Goal: Browse casually

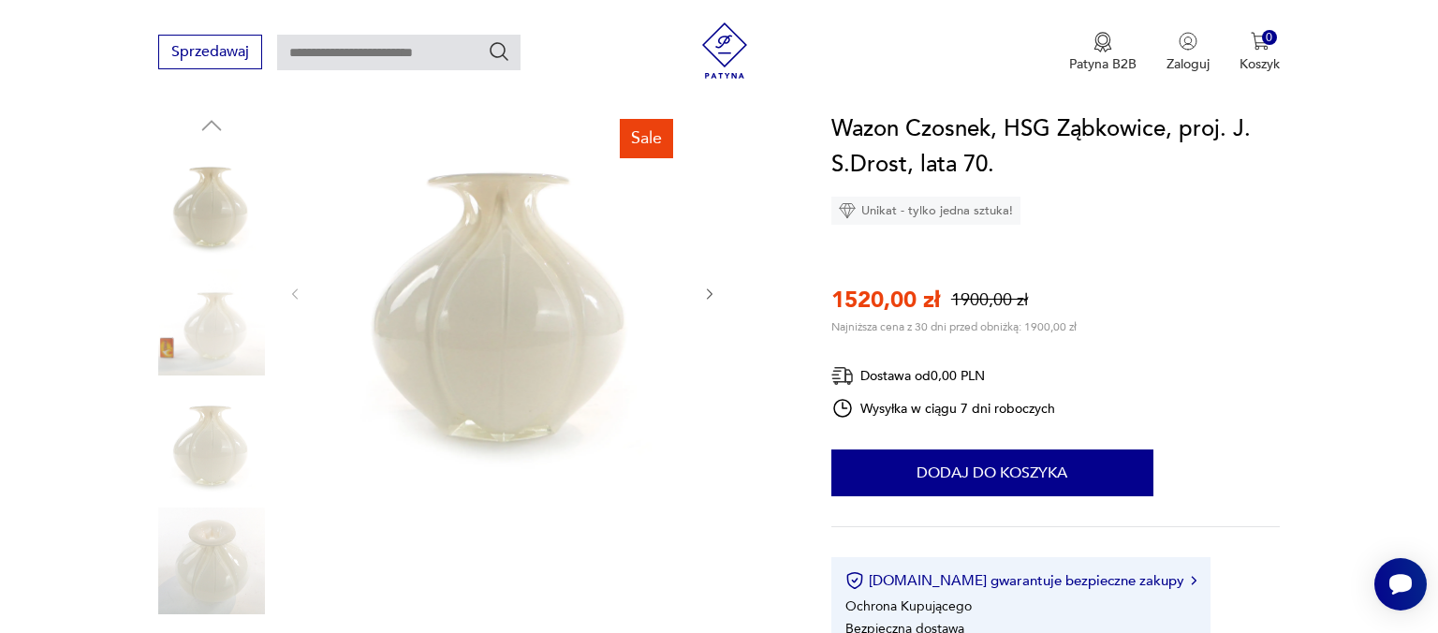
click at [713, 294] on icon "button" at bounding box center [710, 294] width 16 height 16
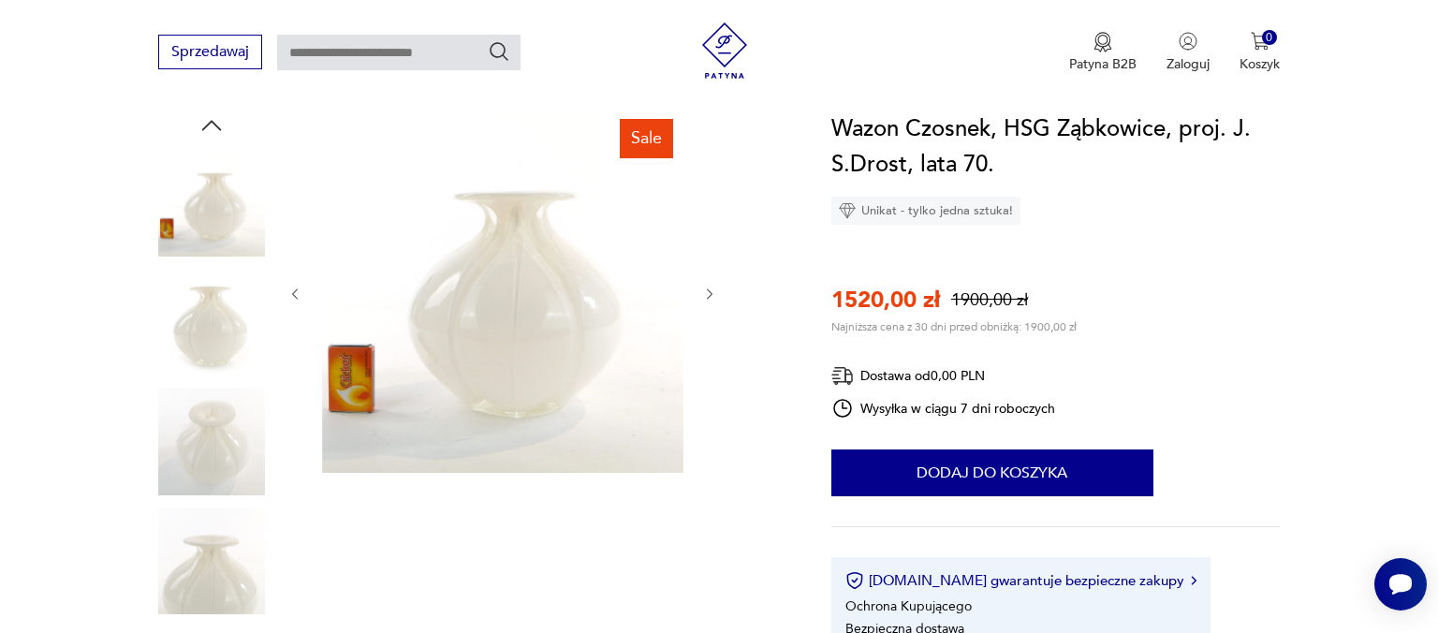
click at [713, 294] on icon "button" at bounding box center [710, 294] width 16 height 16
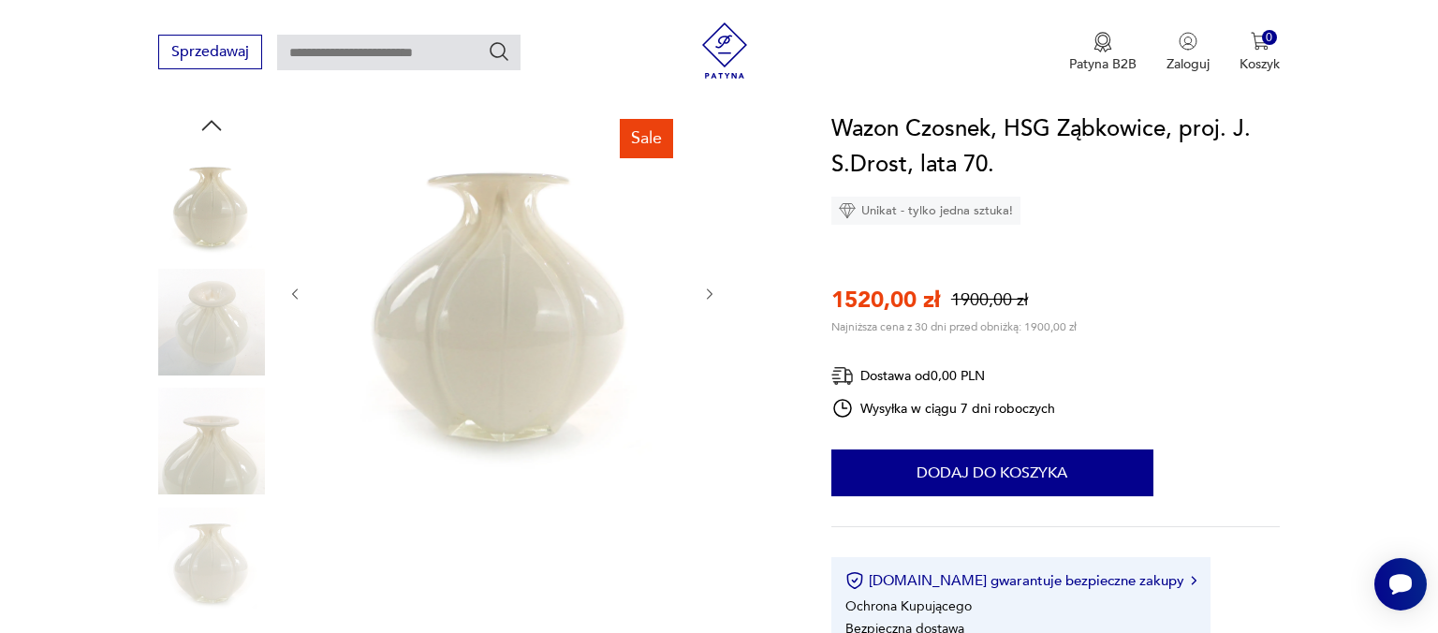
click at [713, 294] on icon "button" at bounding box center [710, 294] width 16 height 16
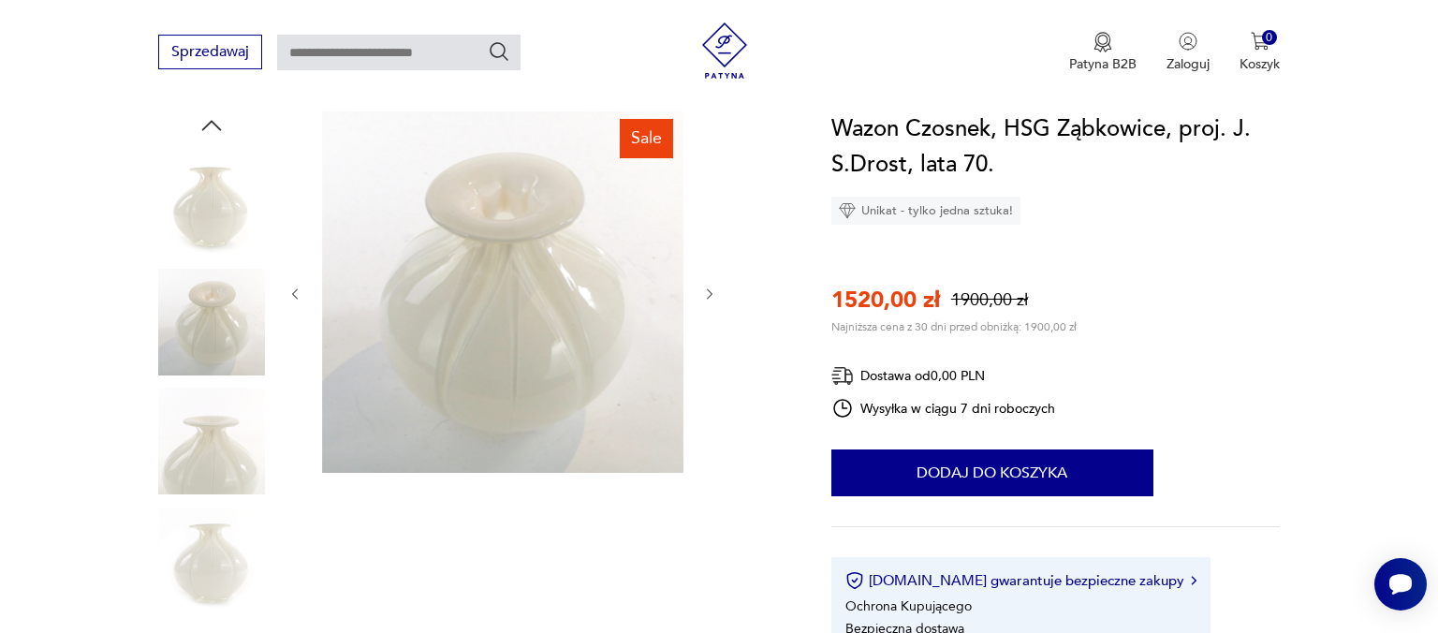
click at [713, 294] on icon "button" at bounding box center [710, 294] width 16 height 16
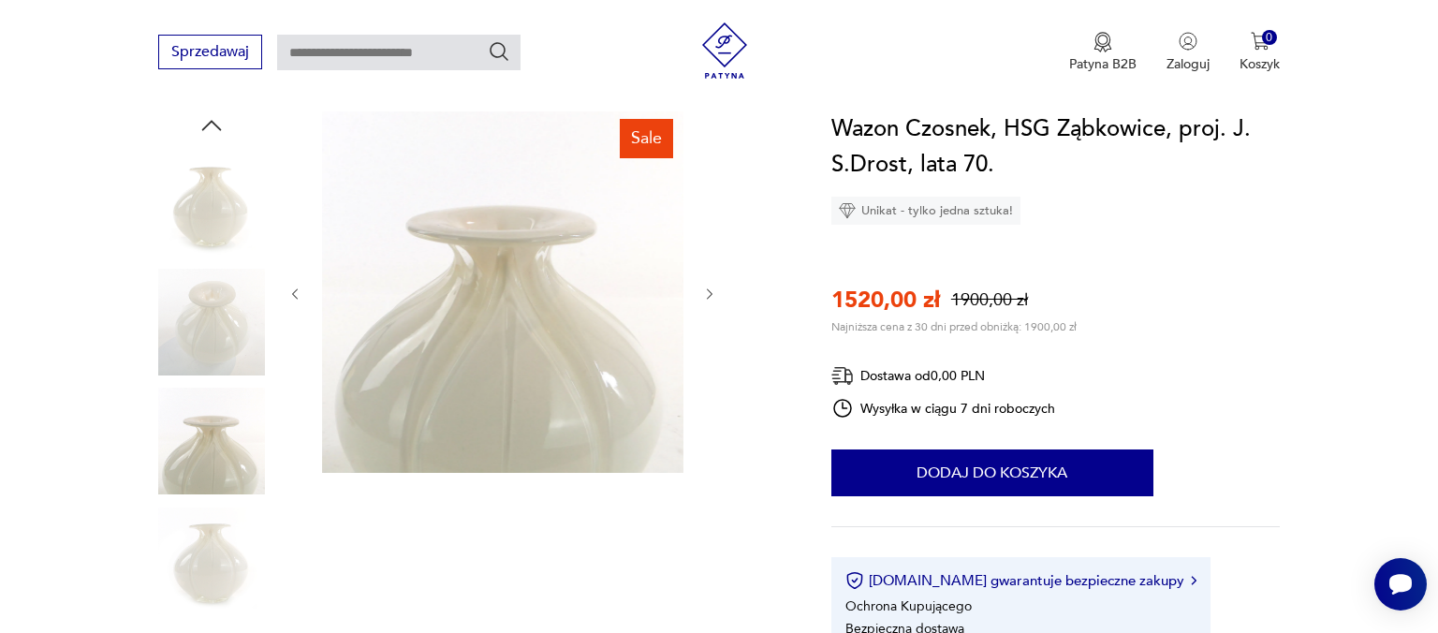
click at [297, 289] on icon "button" at bounding box center [295, 293] width 6 height 11
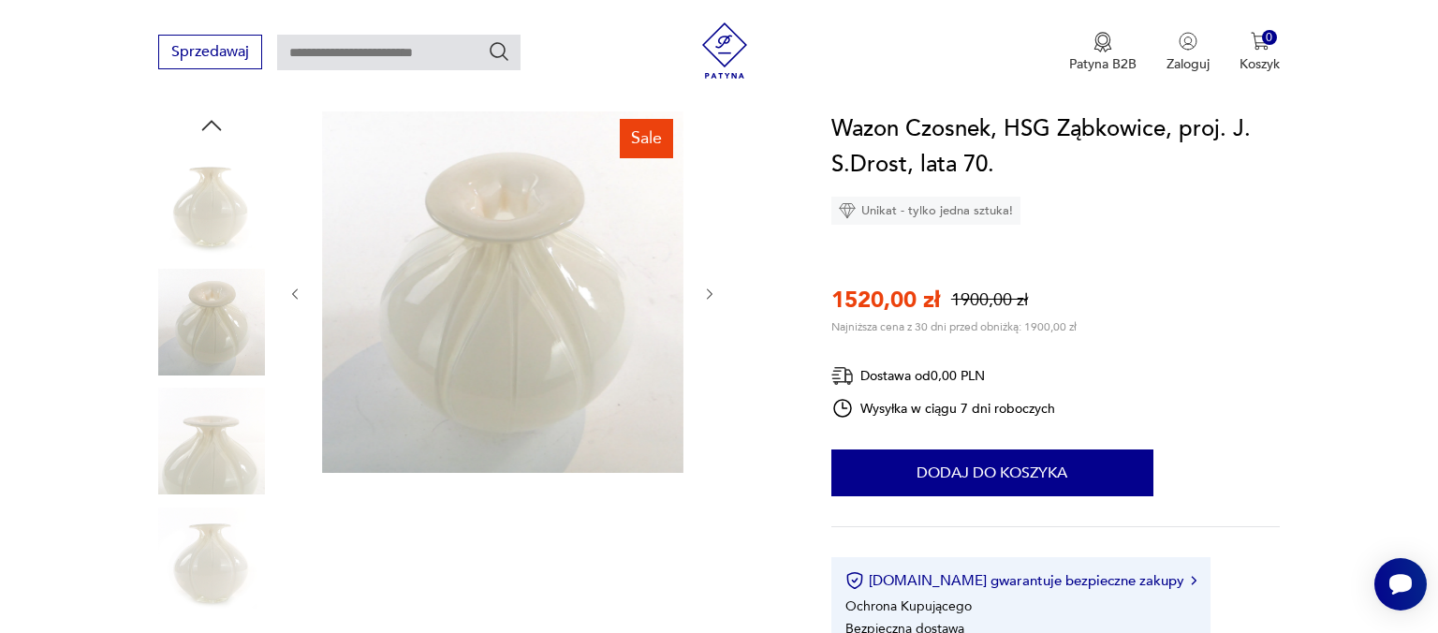
click at [297, 289] on icon "button" at bounding box center [295, 293] width 6 height 11
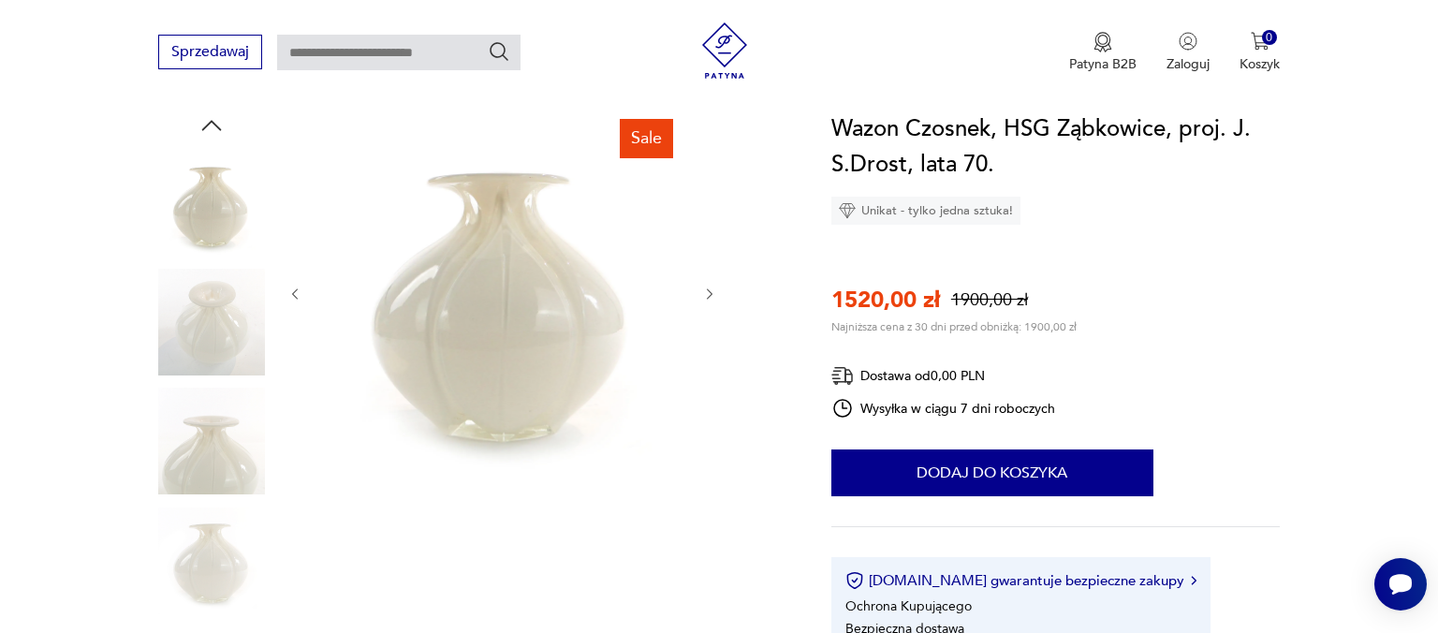
click at [297, 289] on icon "button" at bounding box center [295, 293] width 6 height 11
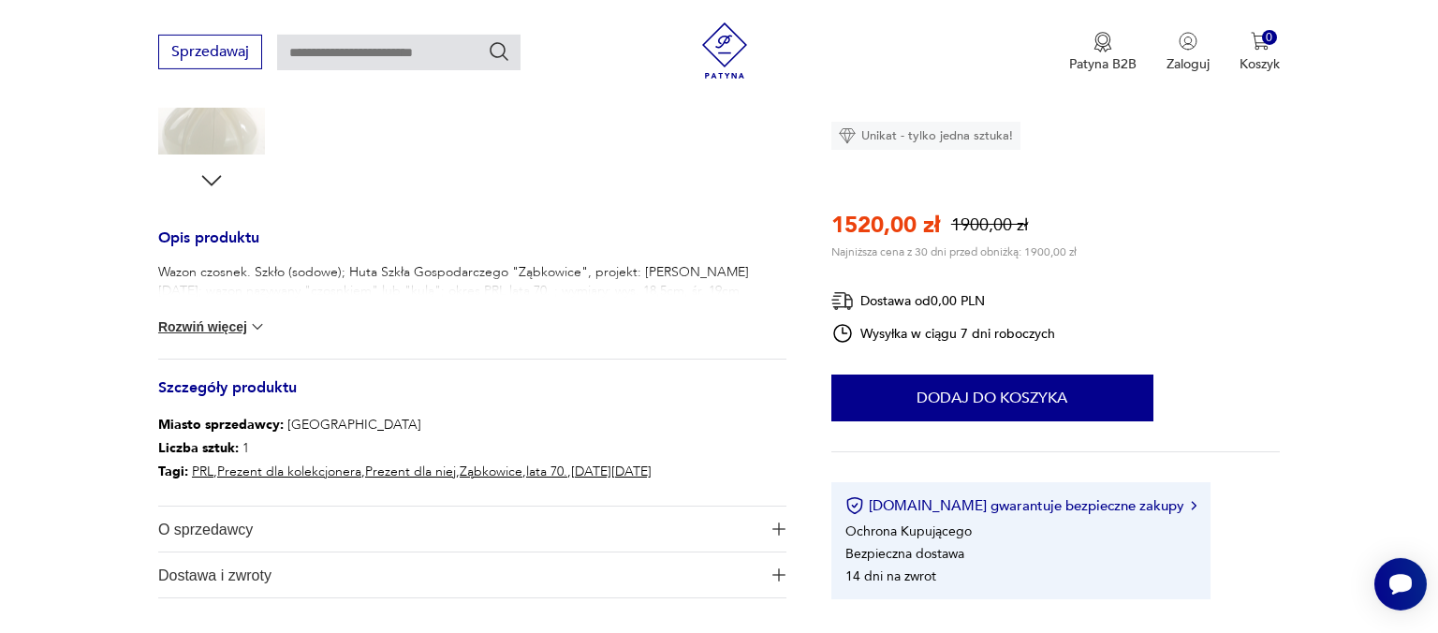
scroll to position [692, 0]
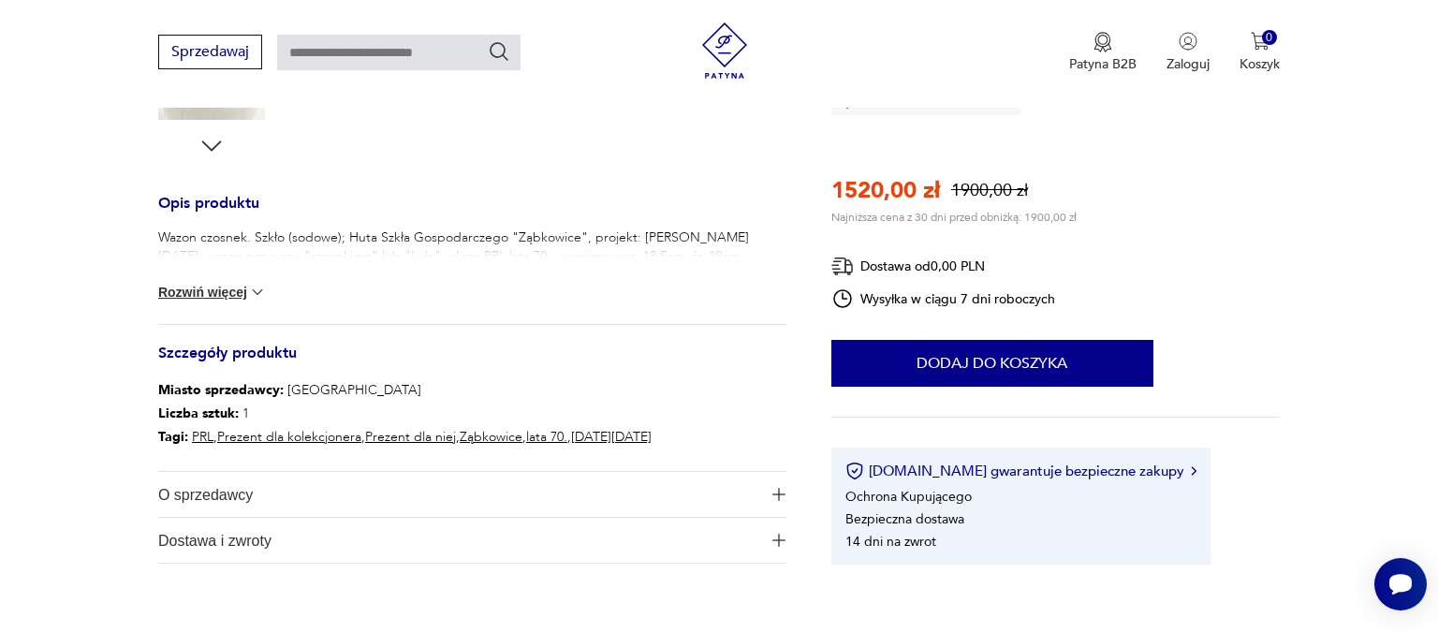
click at [254, 291] on button "Rozwiń więcej" at bounding box center [212, 292] width 109 height 19
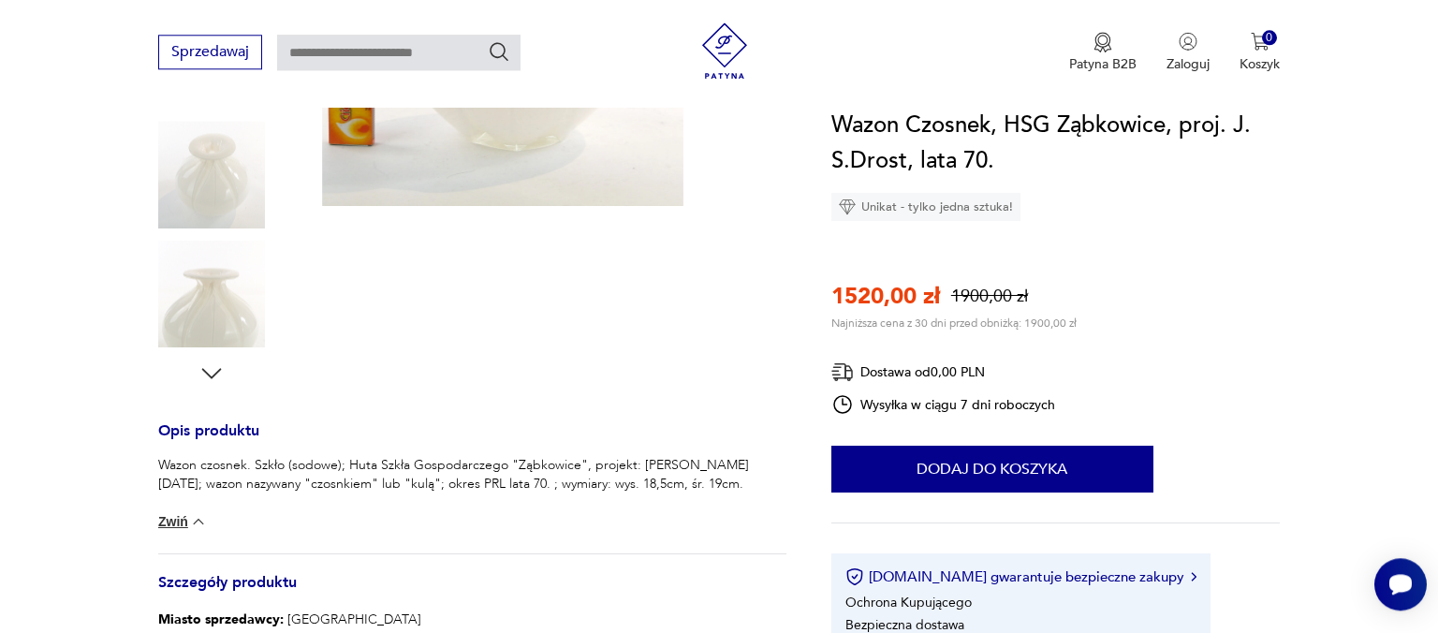
scroll to position [395, 0]
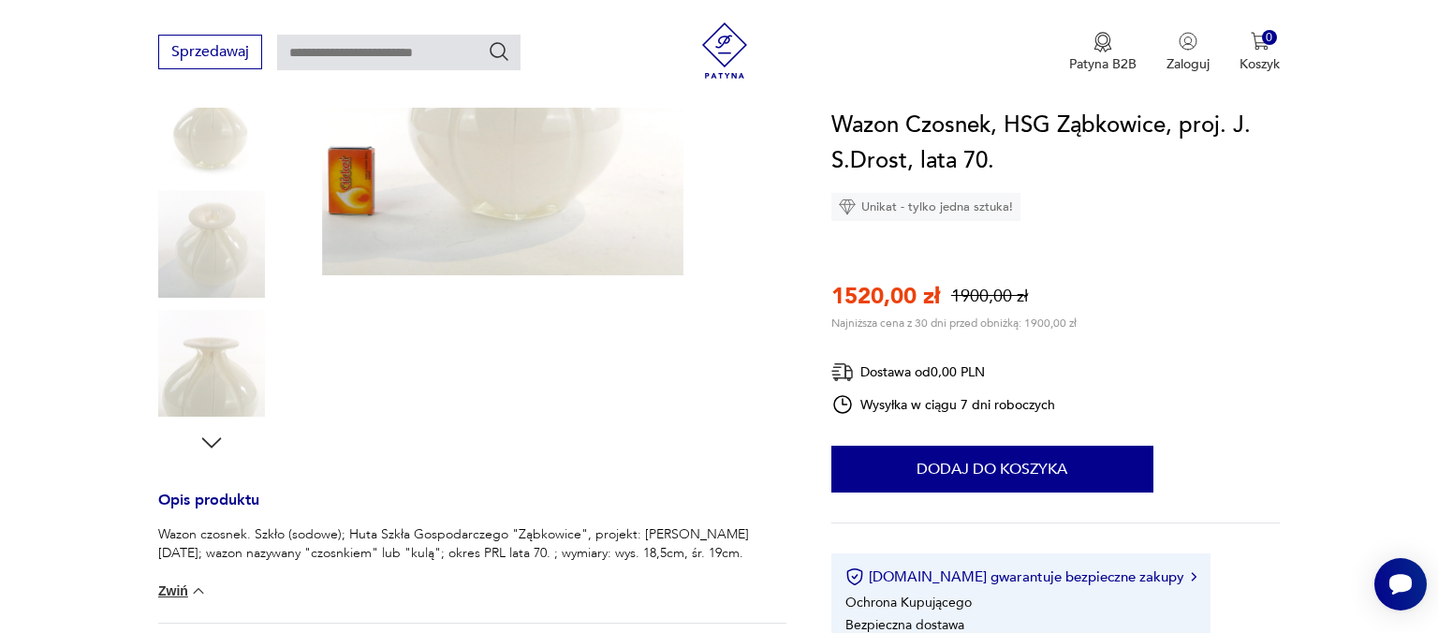
click at [207, 354] on img at bounding box center [211, 363] width 107 height 107
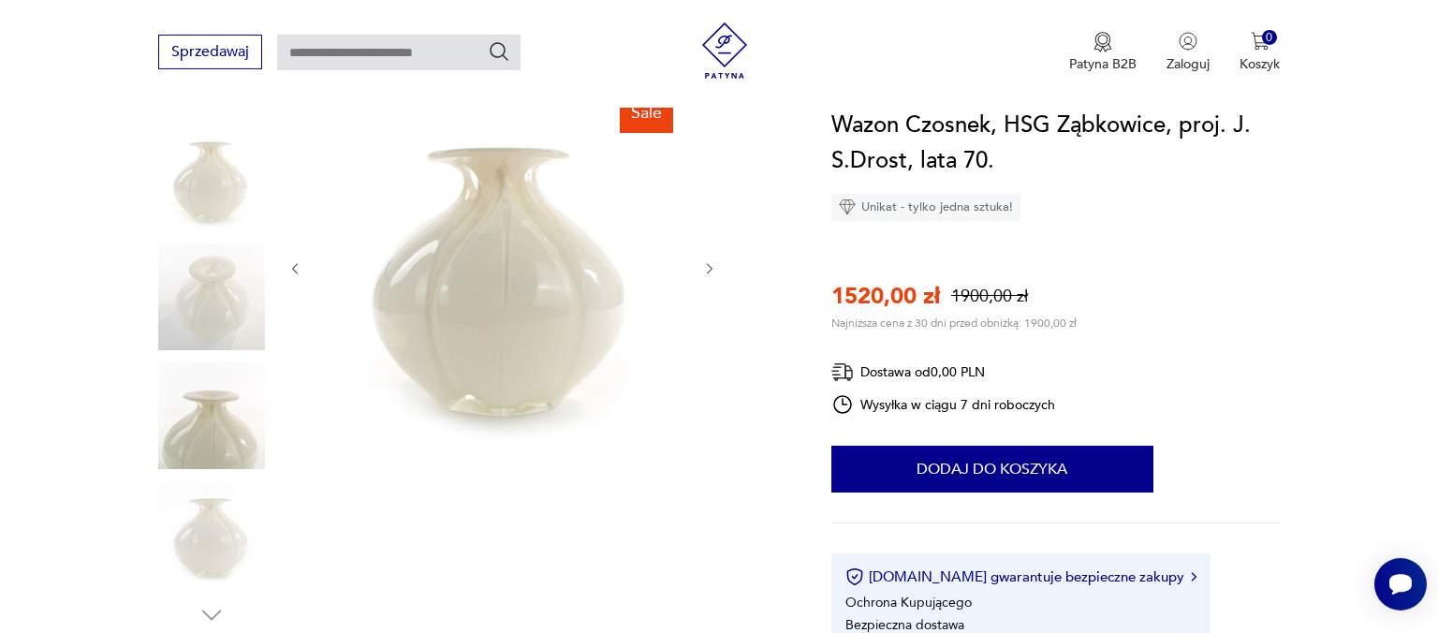
scroll to position [98, 0]
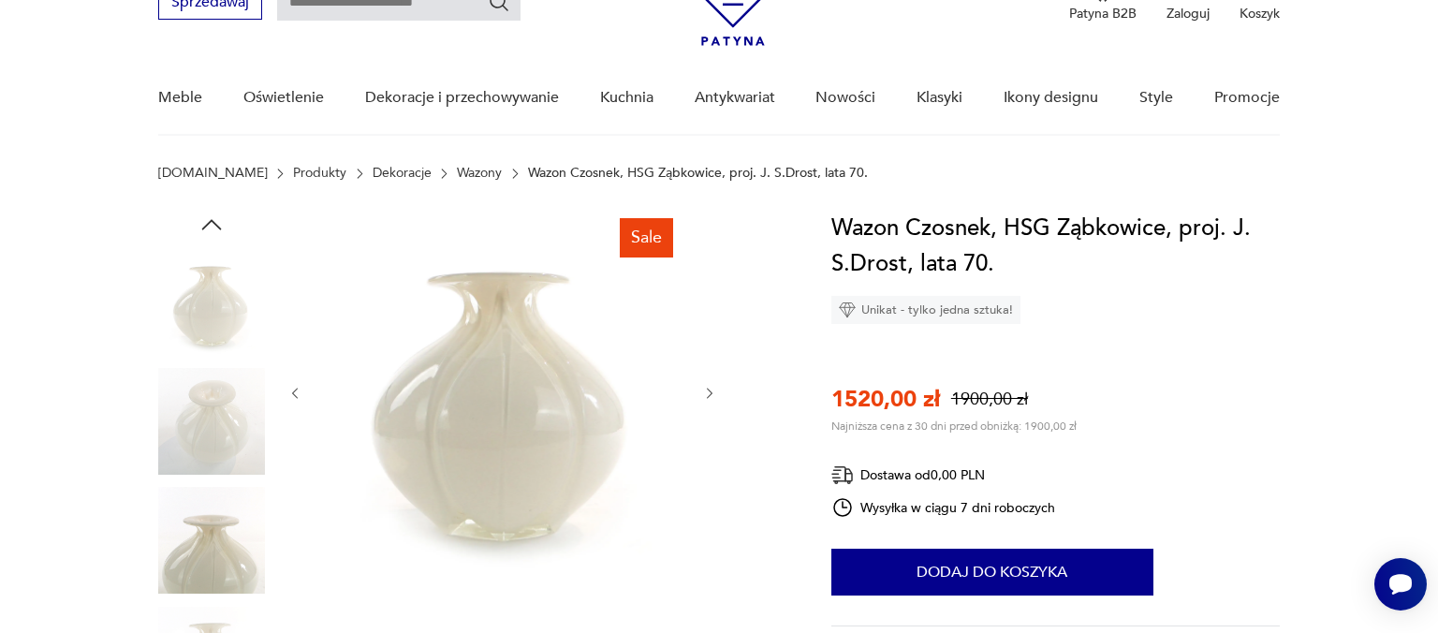
click at [496, 371] on img at bounding box center [502, 391] width 361 height 361
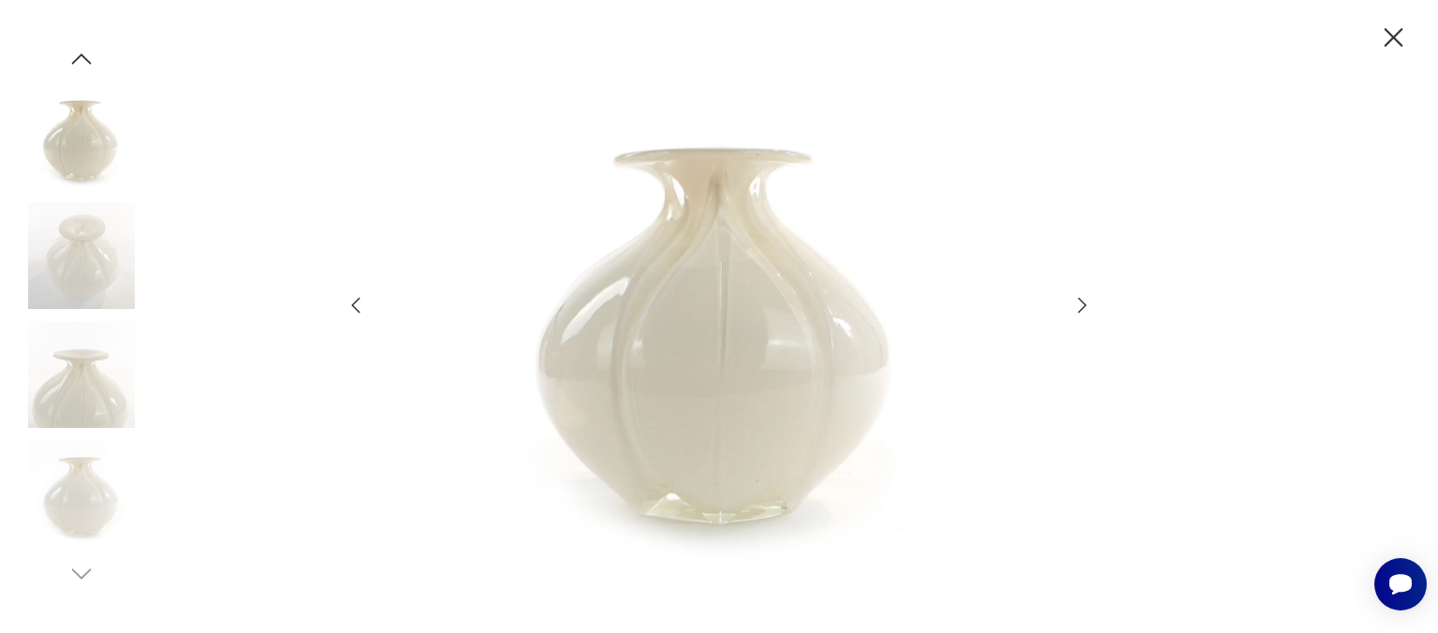
click at [686, 350] on img at bounding box center [719, 315] width 666 height 506
click at [1083, 305] on icon "button" at bounding box center [1082, 305] width 22 height 22
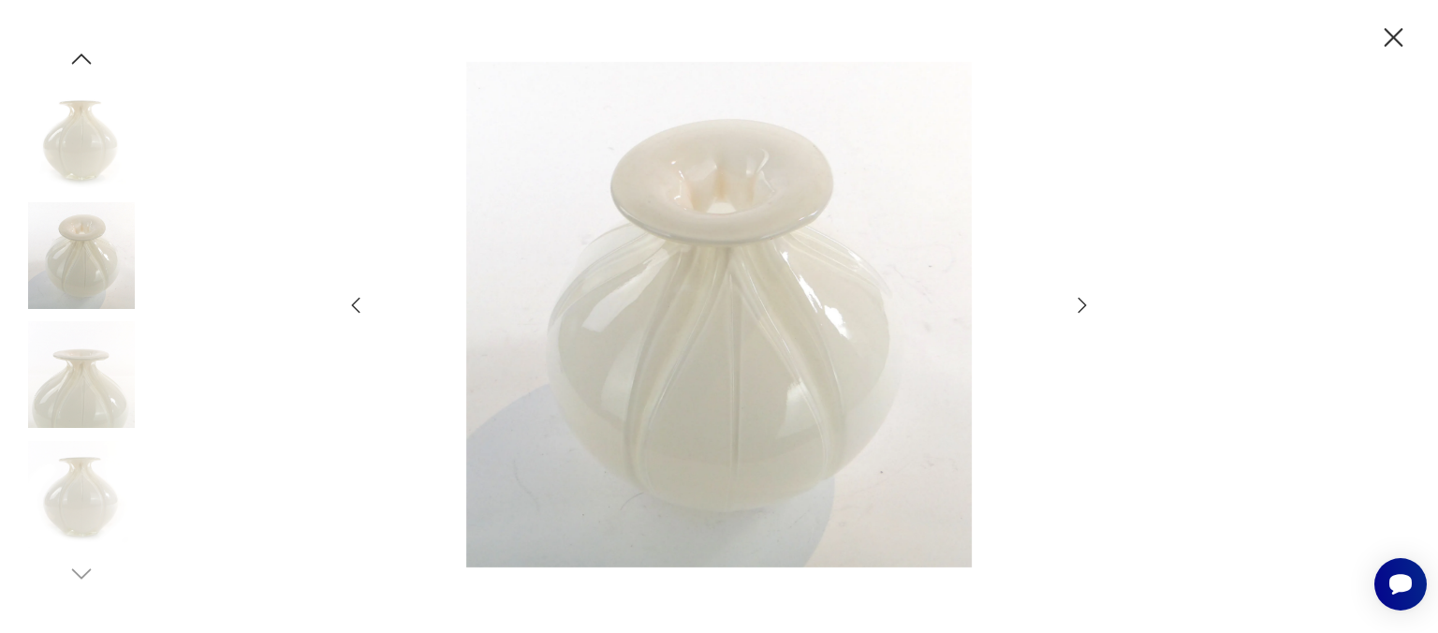
click at [1082, 305] on icon "button" at bounding box center [1082, 305] width 22 height 22
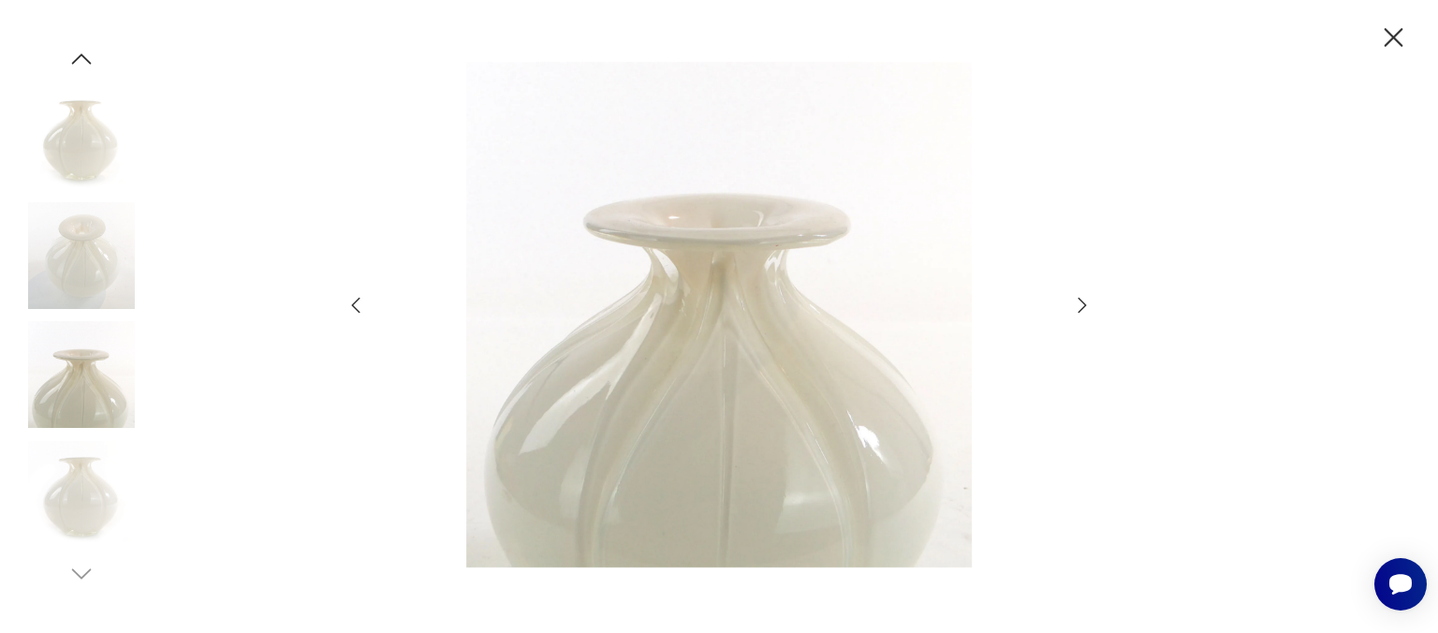
click at [1386, 35] on icon "button" at bounding box center [1393, 38] width 33 height 33
